Goal: Transaction & Acquisition: Purchase product/service

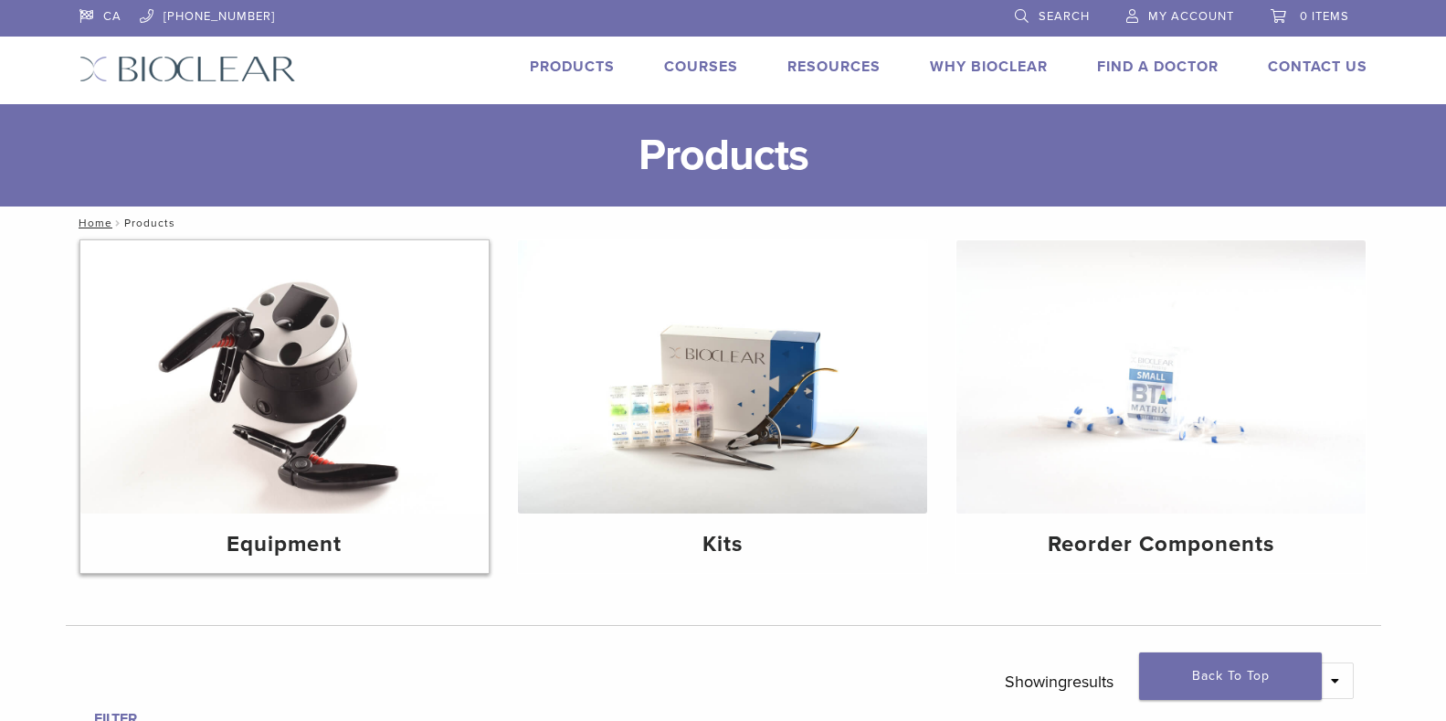
click at [343, 334] on img at bounding box center [284, 376] width 409 height 273
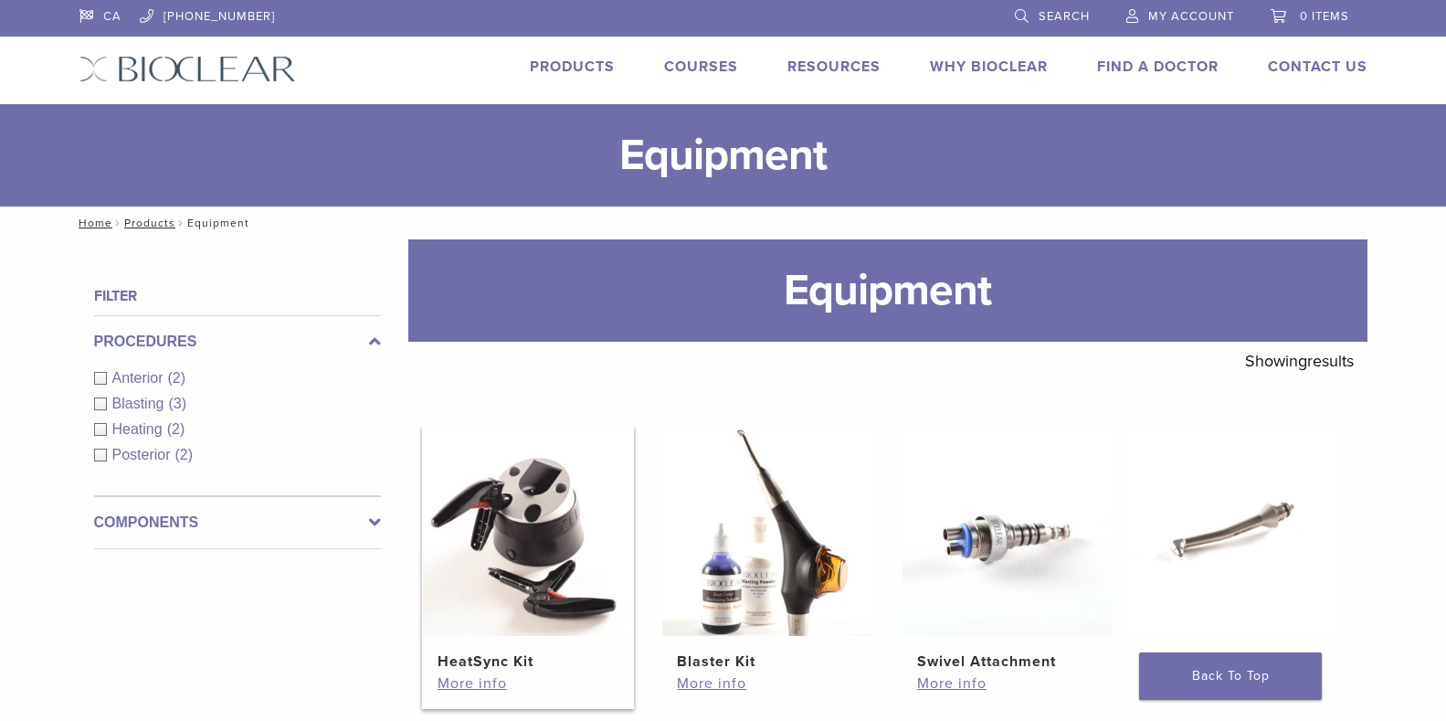
click at [541, 607] on img at bounding box center [528, 531] width 210 height 210
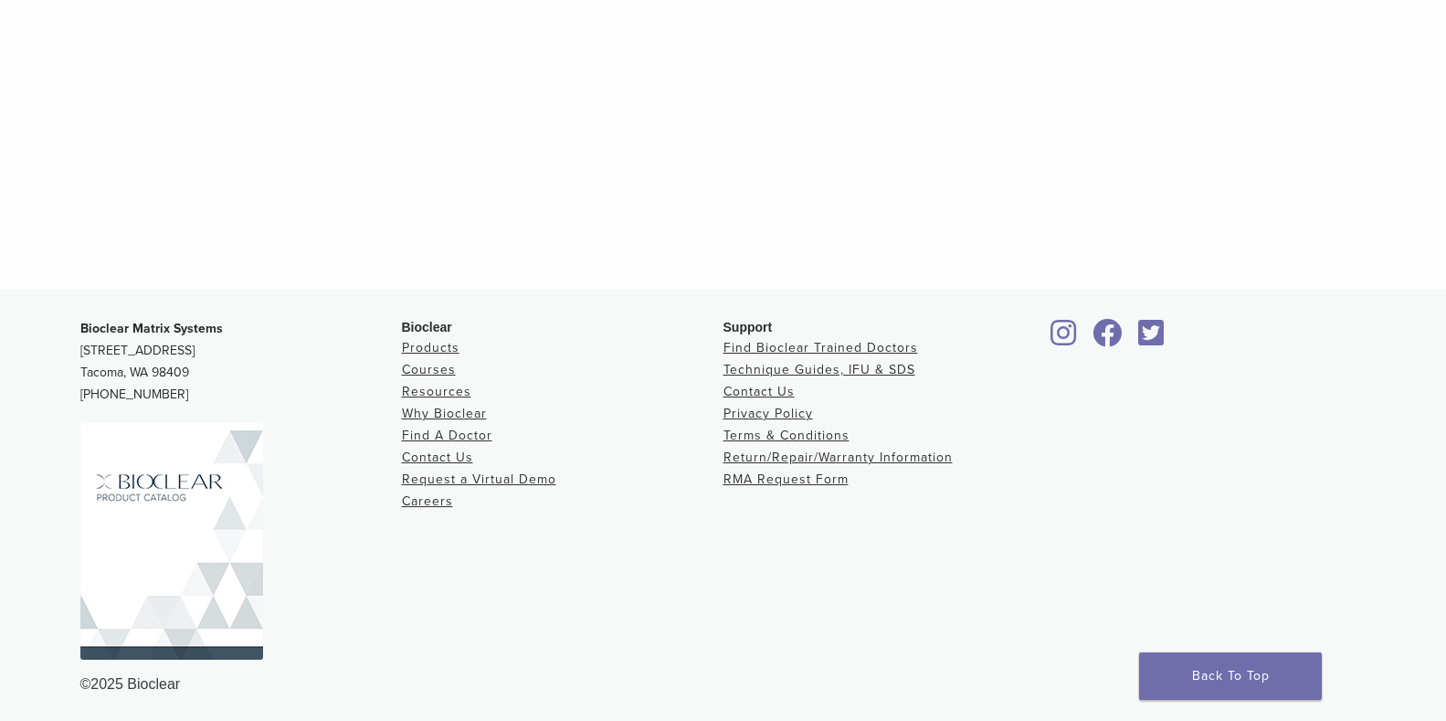
scroll to position [1826, 0]
